Goal: Task Accomplishment & Management: Use online tool/utility

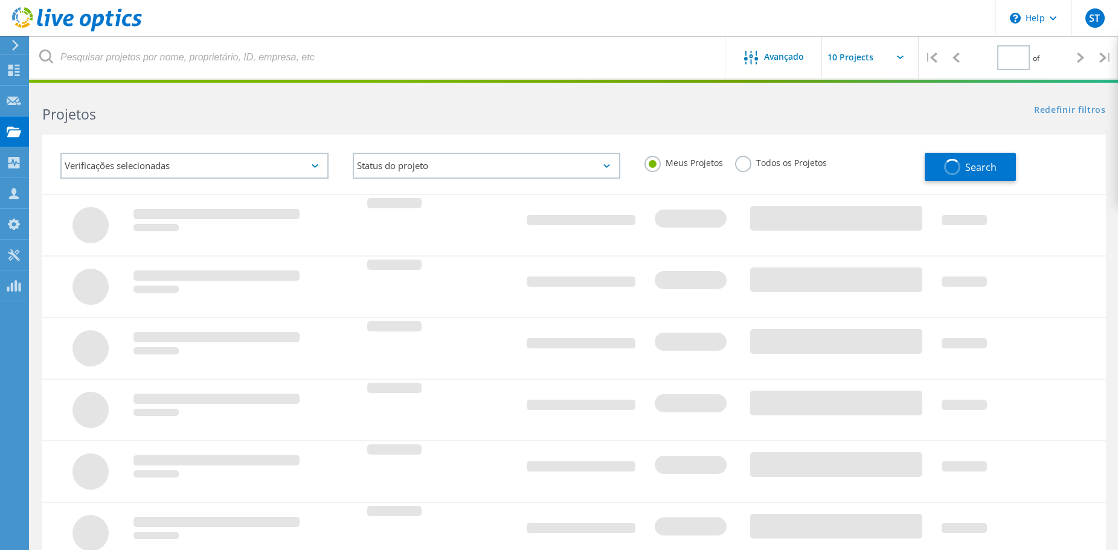
type input "1"
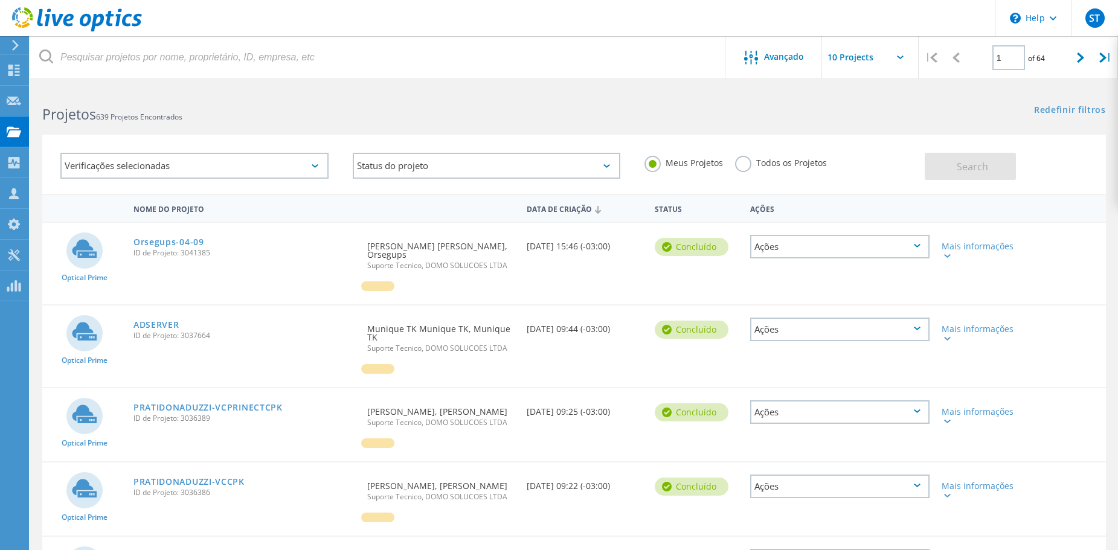
click at [272, 139] on div "Verificações selecionadas Status do projeto Em andamento Concluído Publicado em…" at bounding box center [573, 164] width 1063 height 59
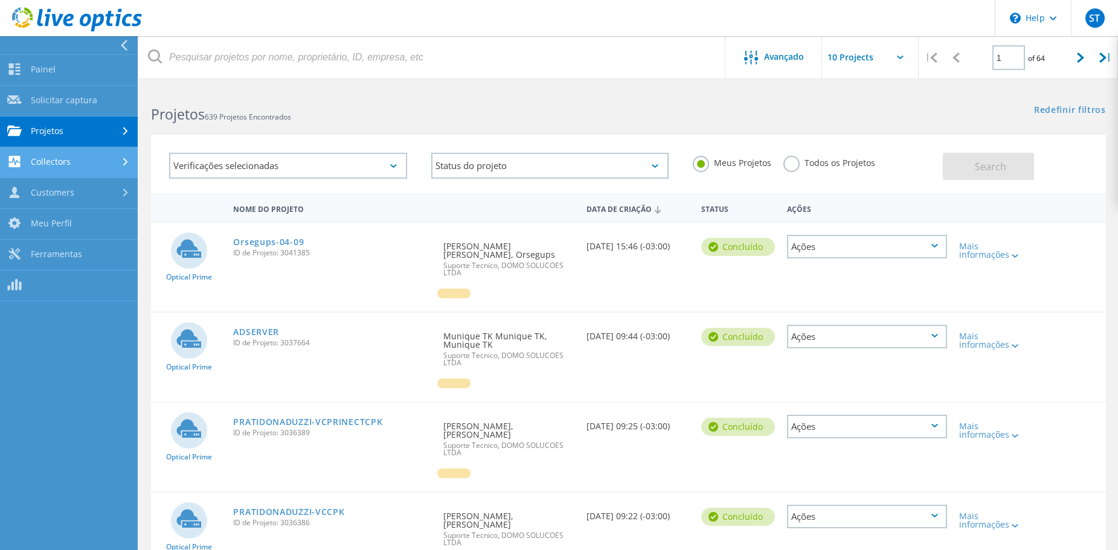
click at [92, 159] on link "Collectors" at bounding box center [69, 162] width 138 height 31
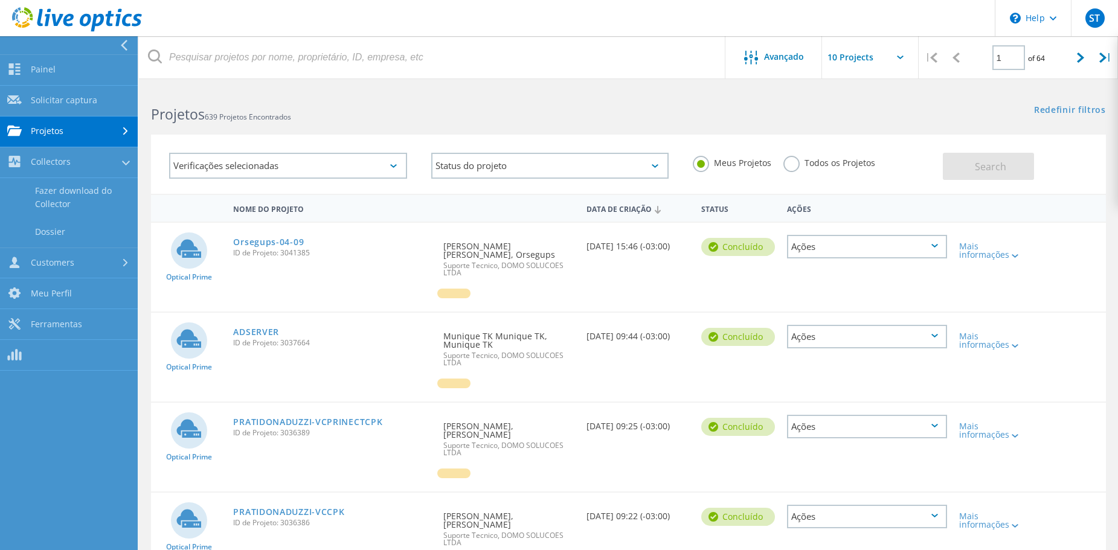
click at [359, 102] on div "Projetos 639 Projetos Encontrados" at bounding box center [383, 104] width 489 height 32
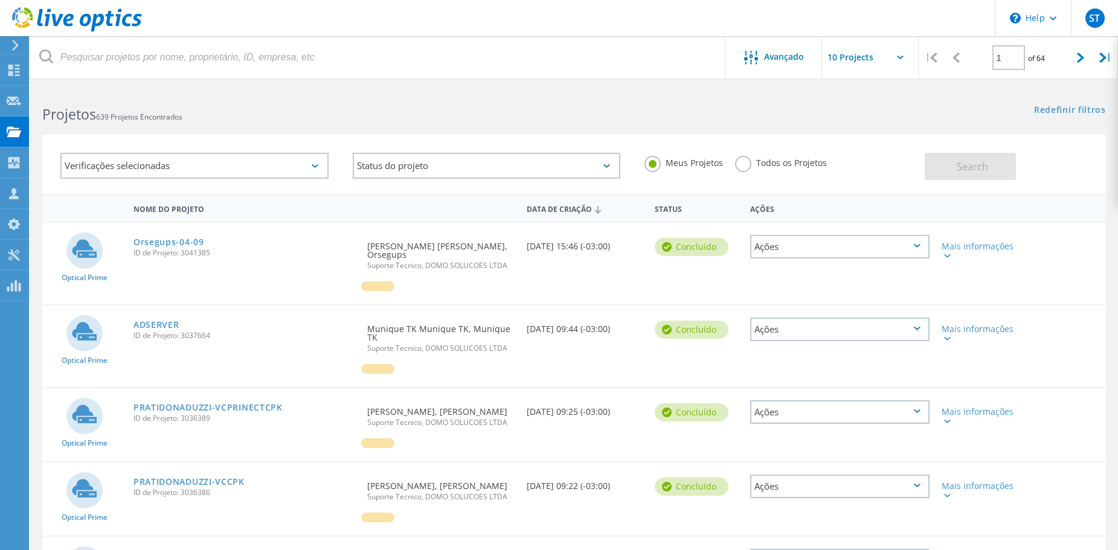
click at [16, 46] on icon at bounding box center [15, 45] width 9 height 11
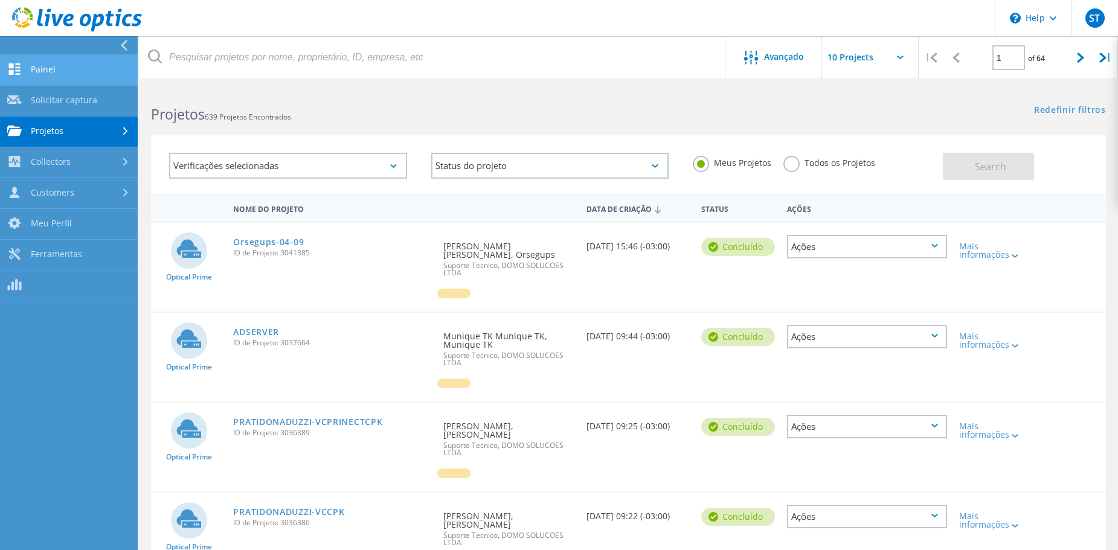
click at [68, 61] on link "Painel" at bounding box center [69, 70] width 138 height 31
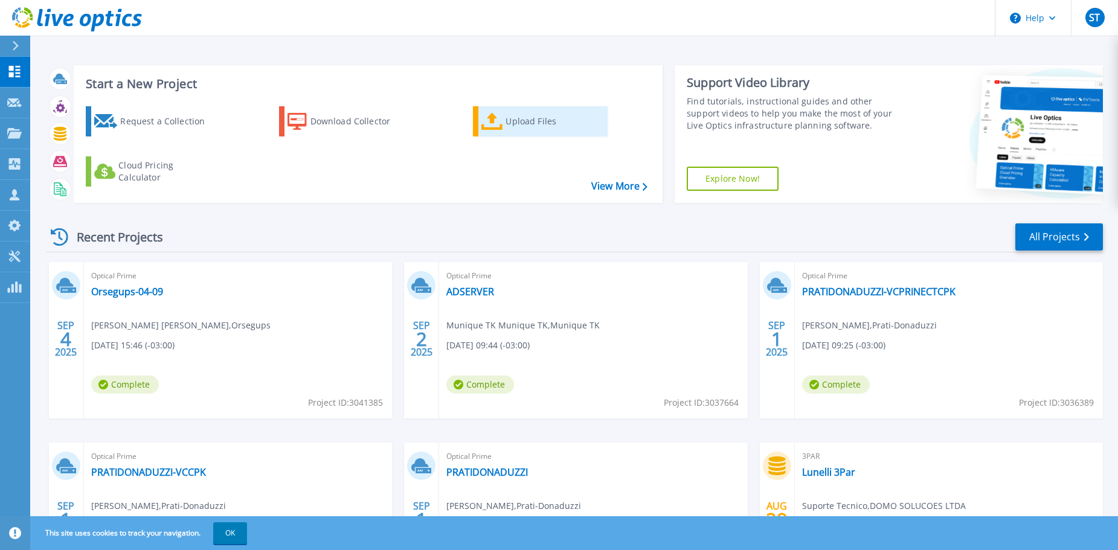
click at [506, 124] on div "Upload Files" at bounding box center [553, 121] width 97 height 24
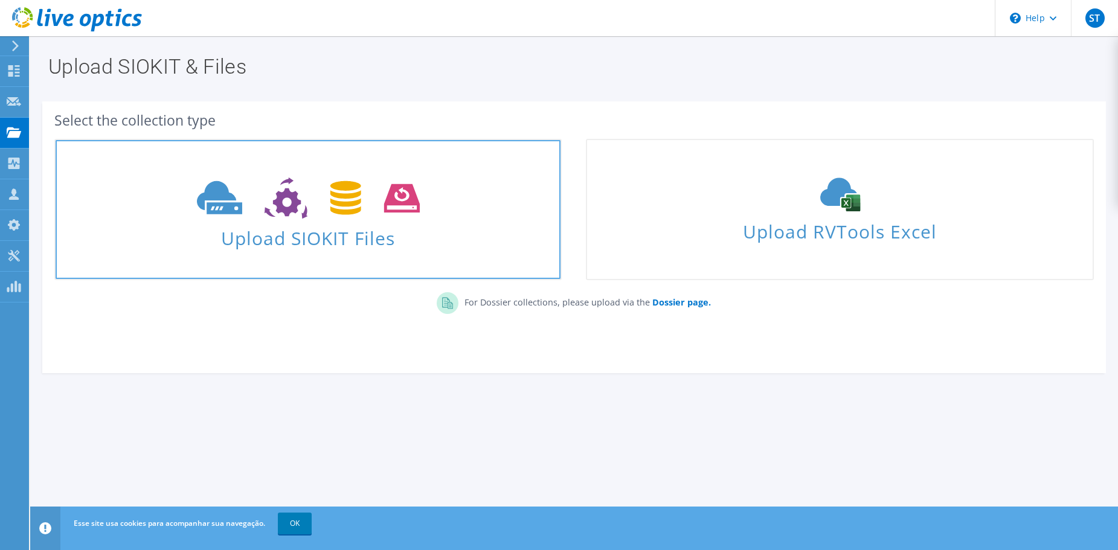
click at [316, 217] on icon at bounding box center [308, 199] width 223 height 42
